Goal: Task Accomplishment & Management: Use online tool/utility

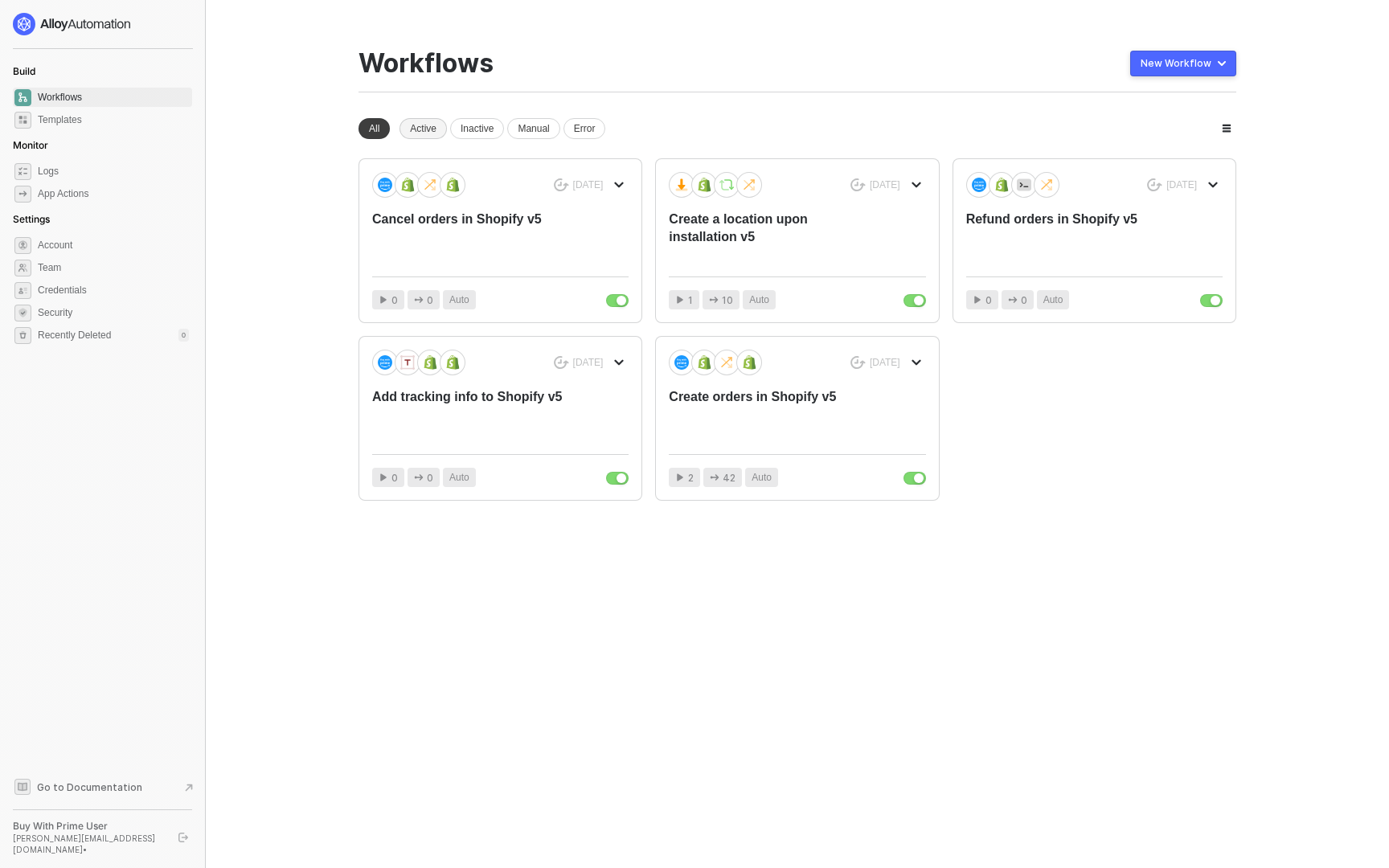
click at [434, 127] on div "Active" at bounding box center [423, 128] width 48 height 21
click at [487, 130] on div "Inactive" at bounding box center [477, 128] width 53 height 21
click at [532, 129] on div "Manual" at bounding box center [533, 128] width 53 height 21
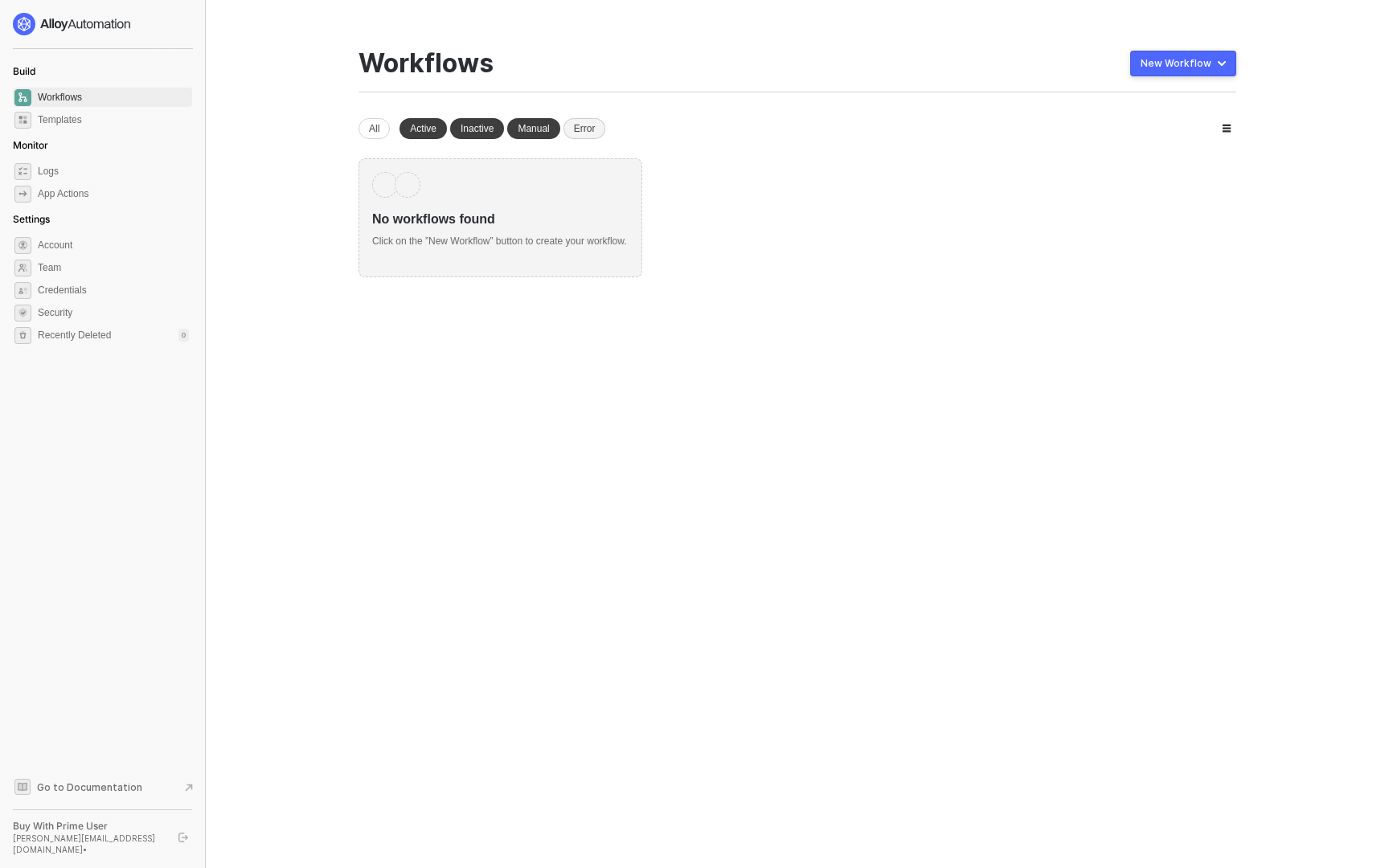
click at [589, 127] on div "Error" at bounding box center [585, 128] width 43 height 21
click at [381, 121] on div "All" at bounding box center [374, 128] width 32 height 21
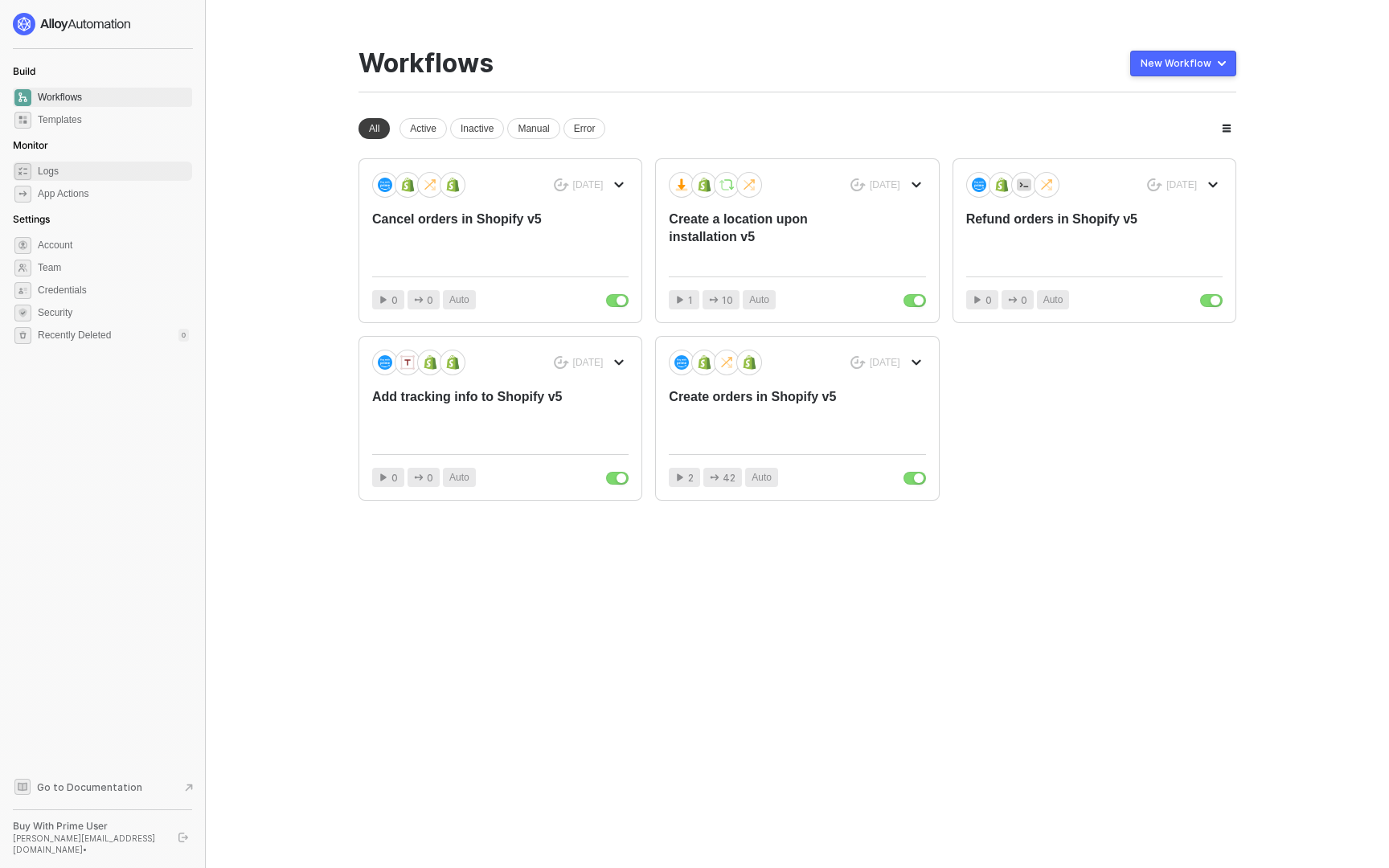
click at [98, 178] on span "Logs" at bounding box center [113, 170] width 152 height 19
click at [604, 133] on div "Error" at bounding box center [585, 128] width 43 height 21
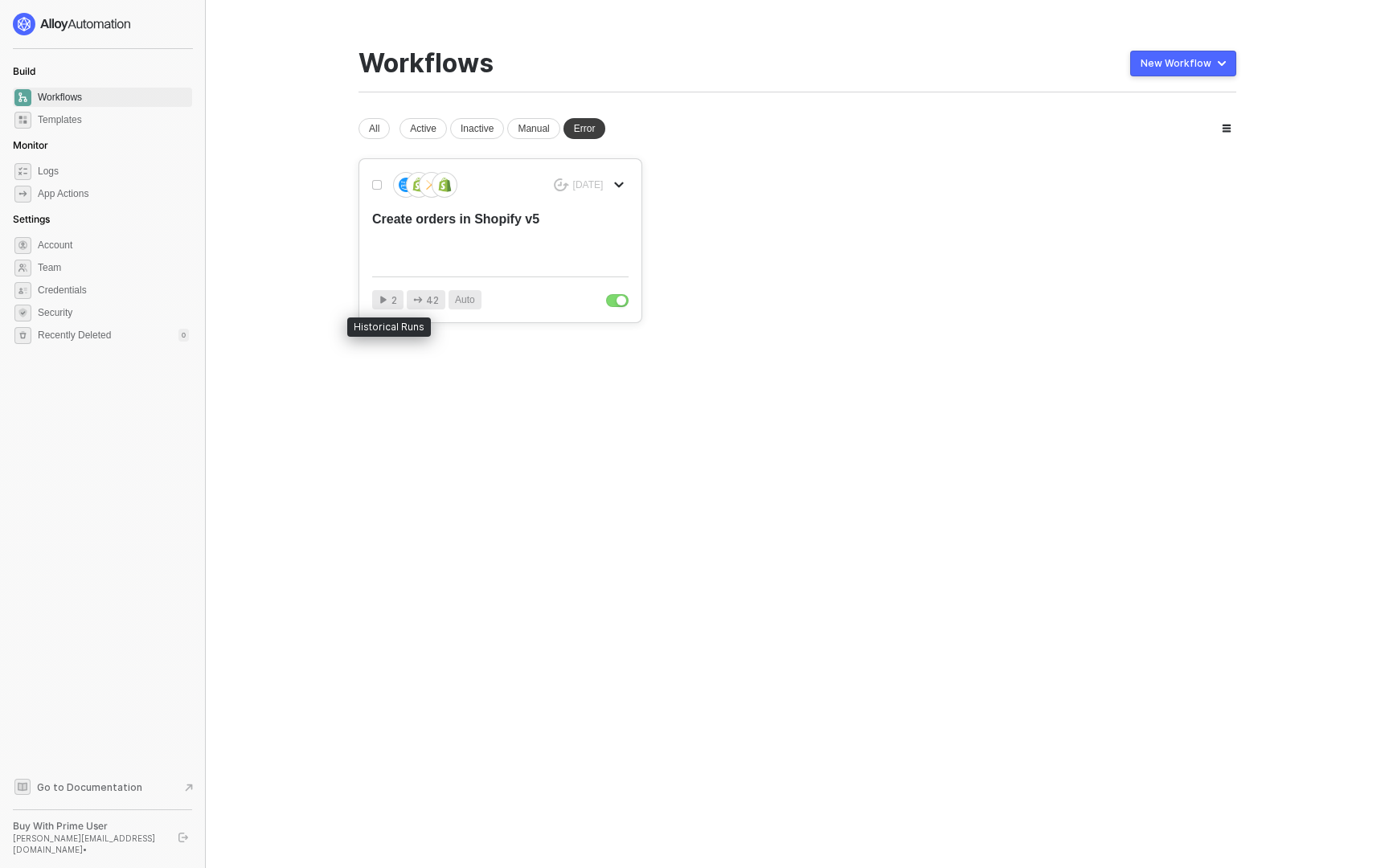
click at [386, 302] on icon at bounding box center [383, 300] width 10 height 10
